Goal: Find specific page/section: Find specific page/section

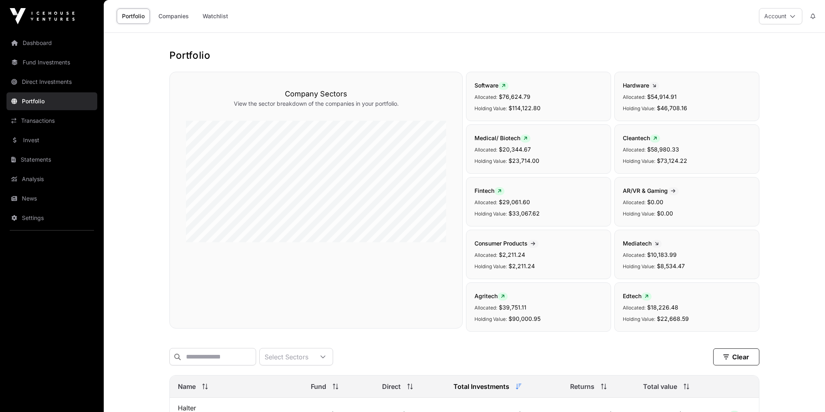
click at [54, 39] on link "Dashboard" at bounding box center [51, 43] width 91 height 18
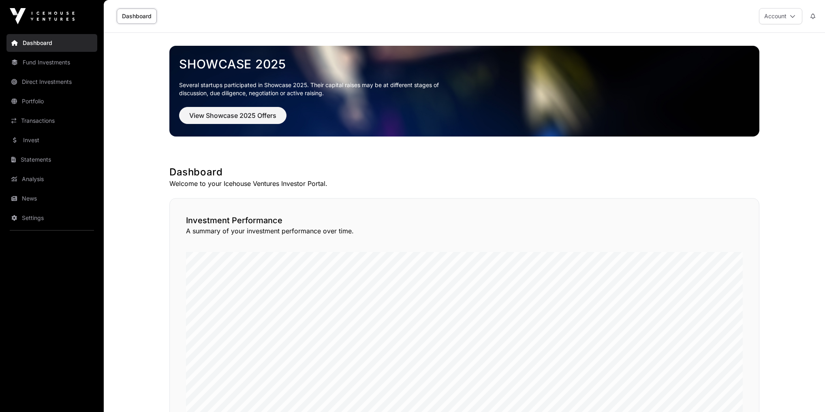
click at [37, 196] on link "News" at bounding box center [51, 199] width 91 height 18
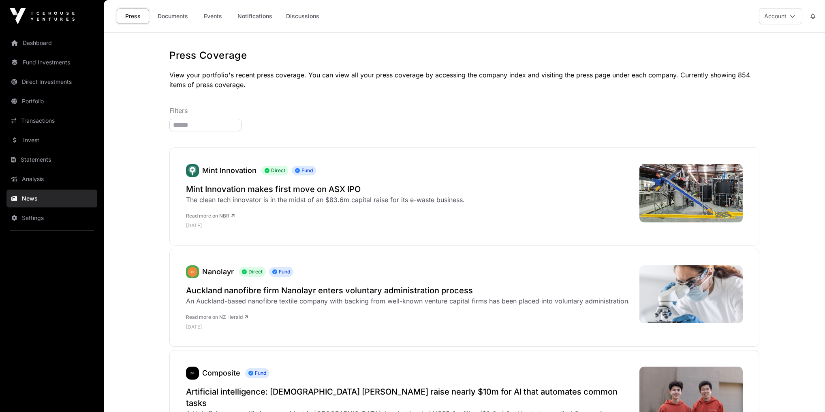
click at [216, 11] on link "Events" at bounding box center [213, 16] width 32 height 15
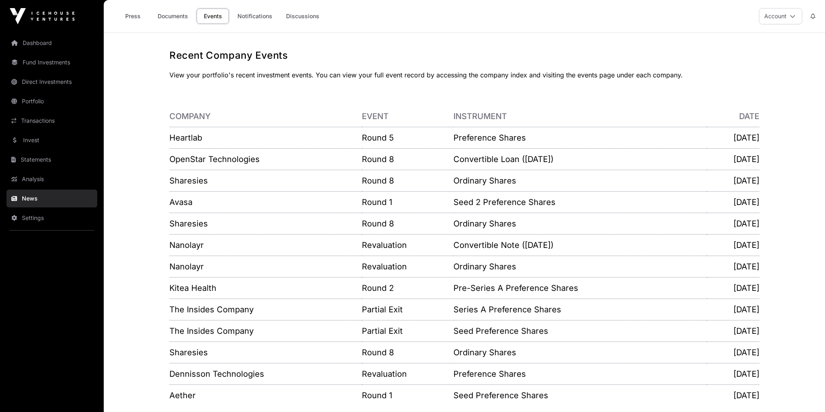
click at [188, 137] on link "Heartlab" at bounding box center [185, 138] width 33 height 10
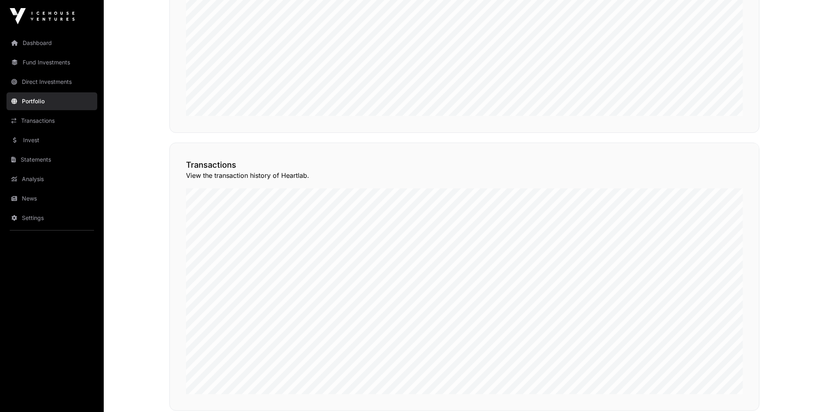
scroll to position [584, 0]
click at [720, 127] on button "View Transactions" at bounding box center [723, 121] width 67 height 14
